Goal: Consume media (video, audio)

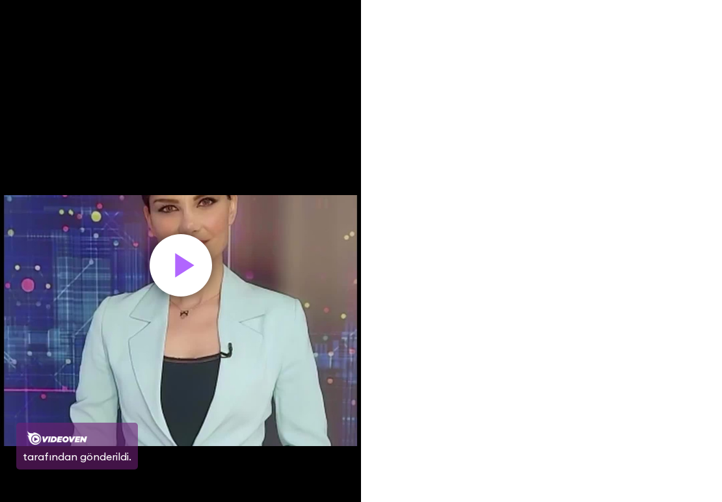
click at [181, 266] on span "button" at bounding box center [181, 266] width 0 height 0
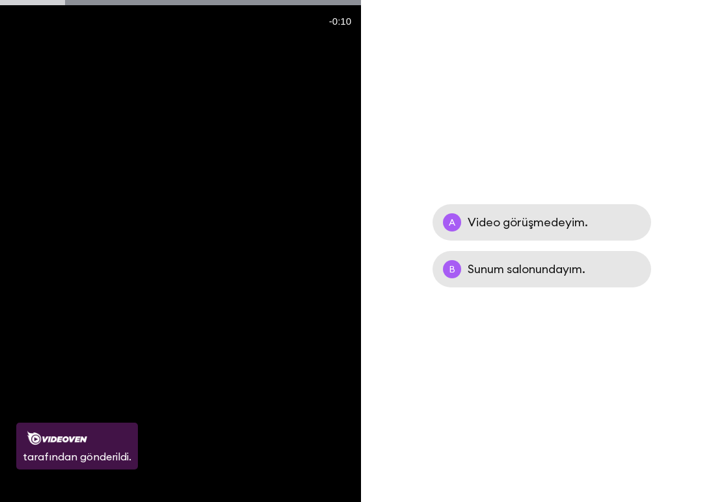
click at [217, 248] on video "Video Player" at bounding box center [180, 321] width 361 height 642
